Goal: Task Accomplishment & Management: Manage account settings

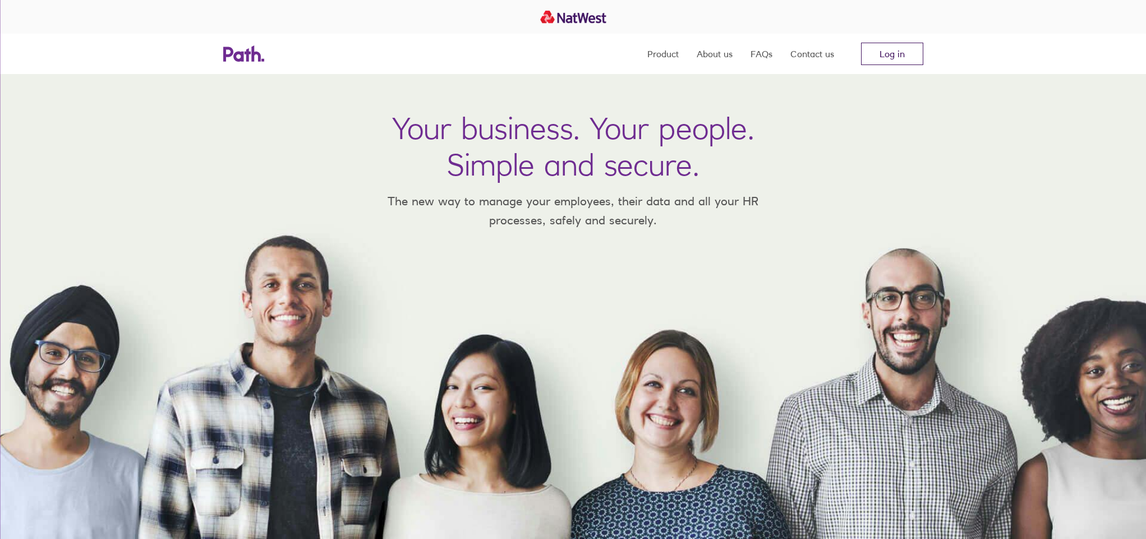
click at [923, 49] on div "Product About us FAQs Contact us Log in" at bounding box center [573, 54] width 718 height 40
drag, startPoint x: 918, startPoint y: 50, endPoint x: 651, endPoint y: 101, distance: 271.8
click at [918, 50] on link "Log in" at bounding box center [892, 54] width 62 height 22
click at [878, 49] on link "Log in" at bounding box center [892, 54] width 62 height 22
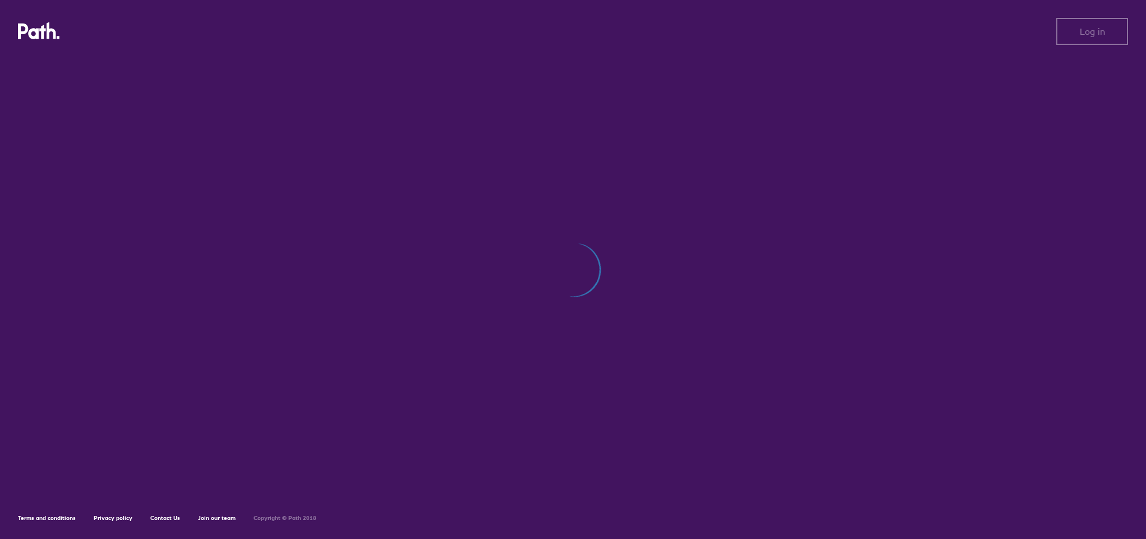
drag, startPoint x: 862, startPoint y: 100, endPoint x: 817, endPoint y: 77, distance: 50.4
click at [862, 100] on div at bounding box center [573, 275] width 1110 height 436
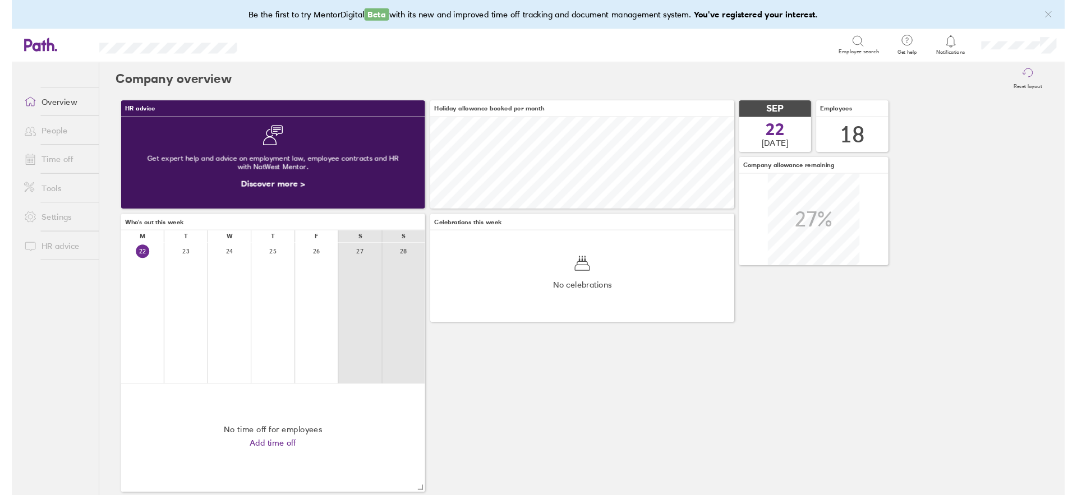
scroll to position [100, 331]
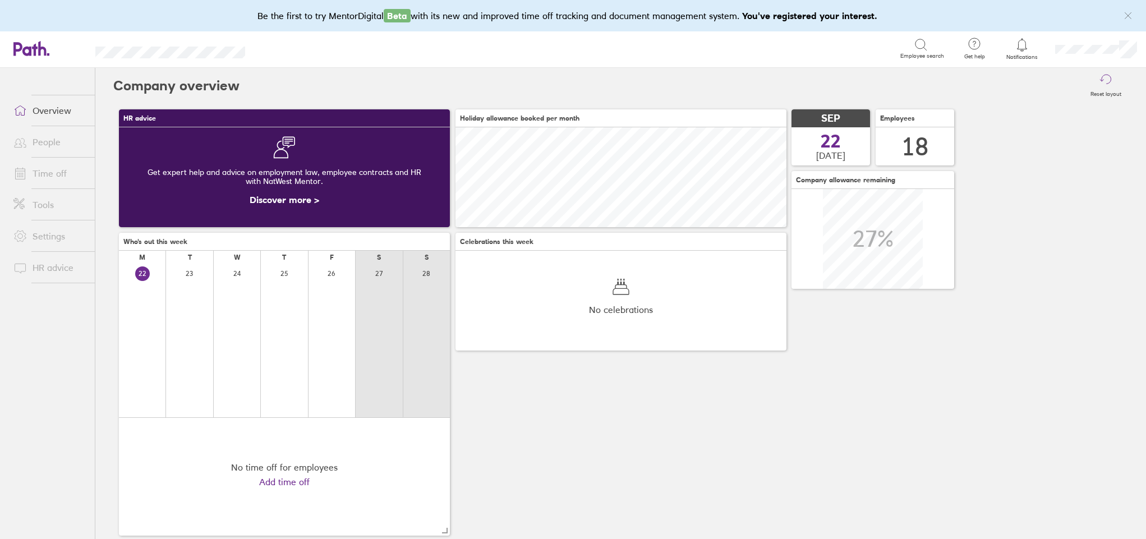
click at [52, 143] on link "People" at bounding box center [49, 142] width 90 height 22
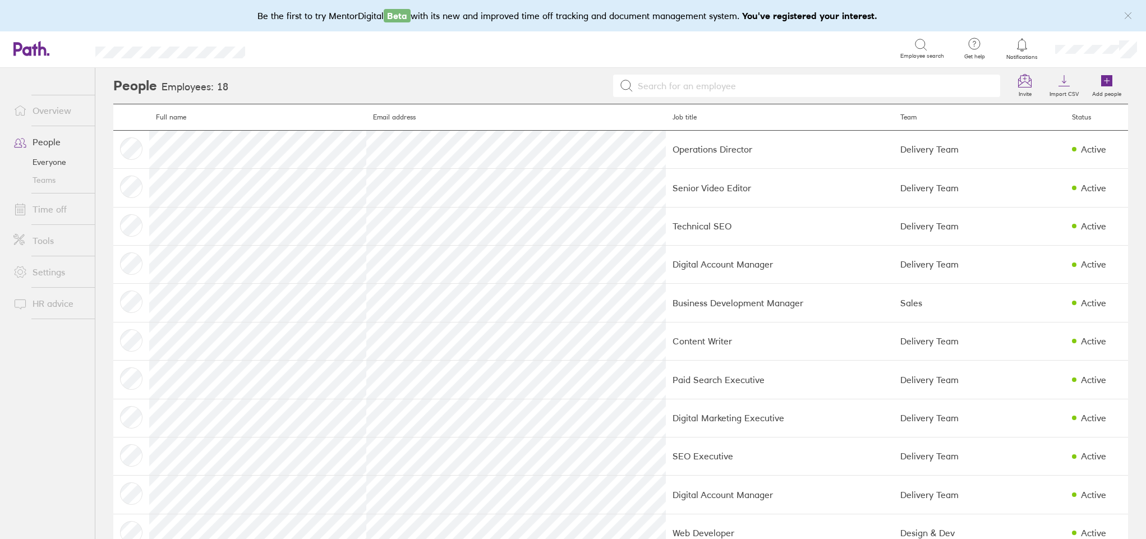
click at [51, 208] on link "Time off" at bounding box center [49, 209] width 90 height 22
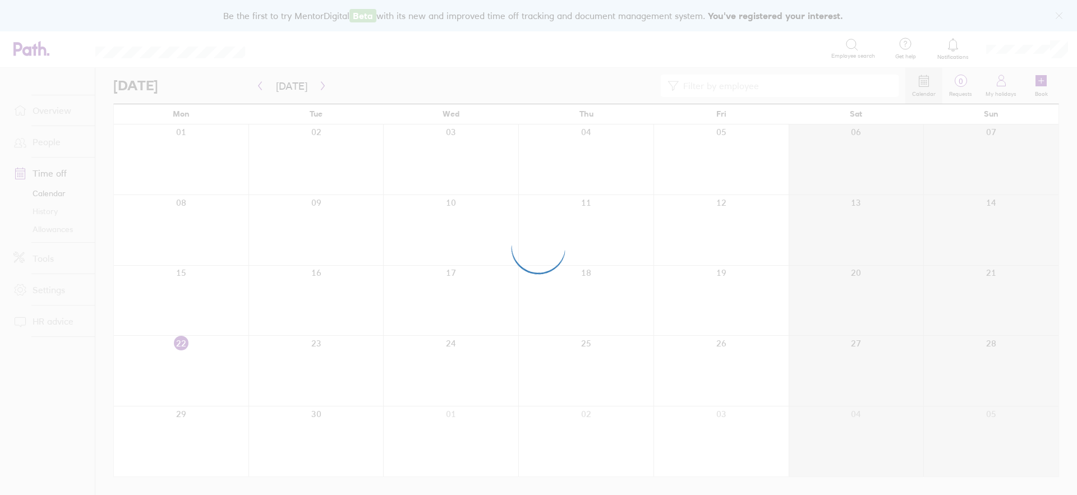
click at [228, 62] on div at bounding box center [538, 247] width 1077 height 495
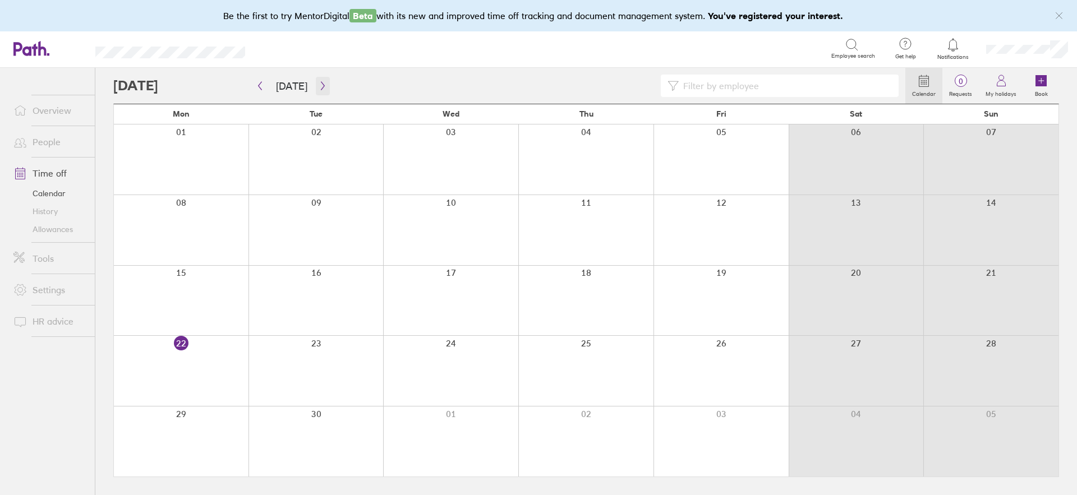
click at [319, 86] on icon "button" at bounding box center [323, 85] width 8 height 9
